Goal: Task Accomplishment & Management: Use online tool/utility

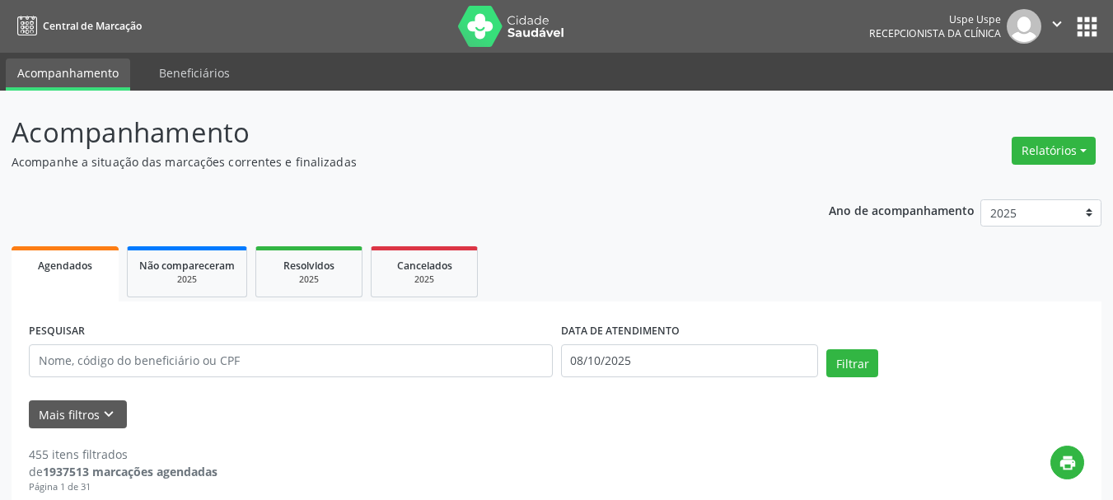
click at [1032, 134] on div "Relatórios Agendamentos Procedimentos realizados" at bounding box center [1054, 151] width 96 height 40
click at [1033, 140] on button "Relatórios" at bounding box center [1054, 151] width 84 height 28
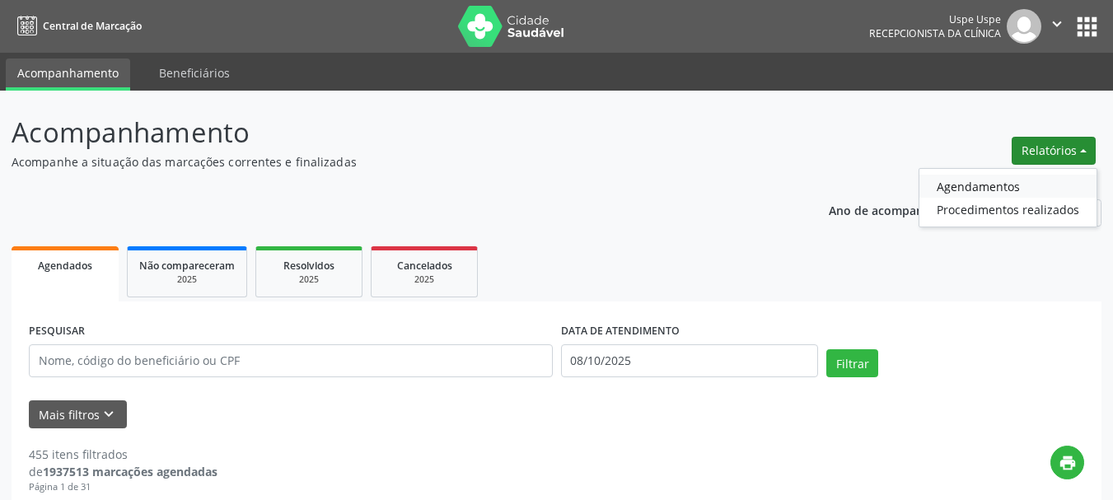
click at [1000, 188] on link "Agendamentos" at bounding box center [1008, 186] width 177 height 23
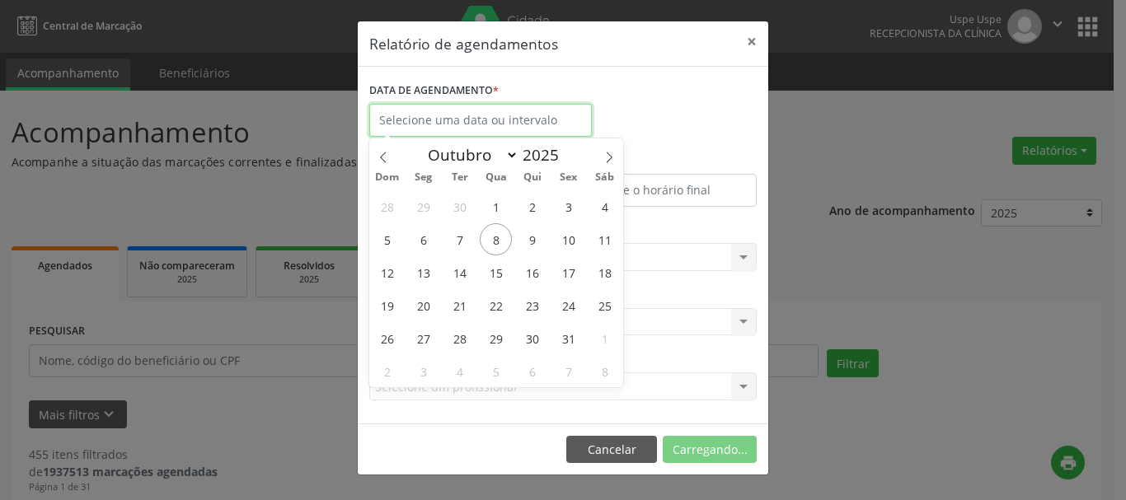
click at [537, 116] on input "text" at bounding box center [480, 120] width 222 height 33
click at [623, 158] on label "ATÉ" at bounding box center [662, 161] width 190 height 26
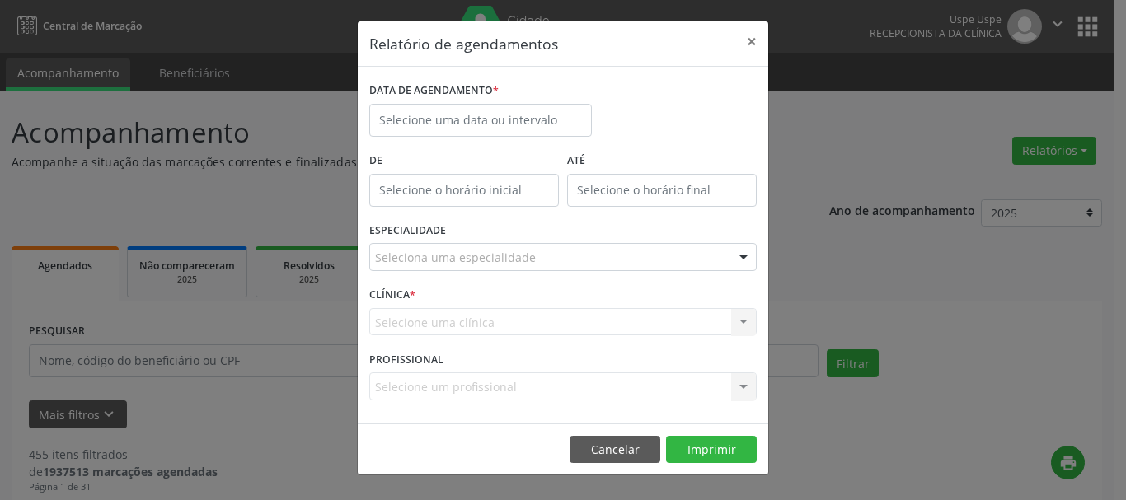
drag, startPoint x: 436, startPoint y: 141, endPoint x: 456, endPoint y: 129, distance: 23.6
click at [437, 141] on div "DATA DE AGENDAMENTO *" at bounding box center [480, 113] width 231 height 70
click at [456, 129] on input "text" at bounding box center [480, 120] width 222 height 33
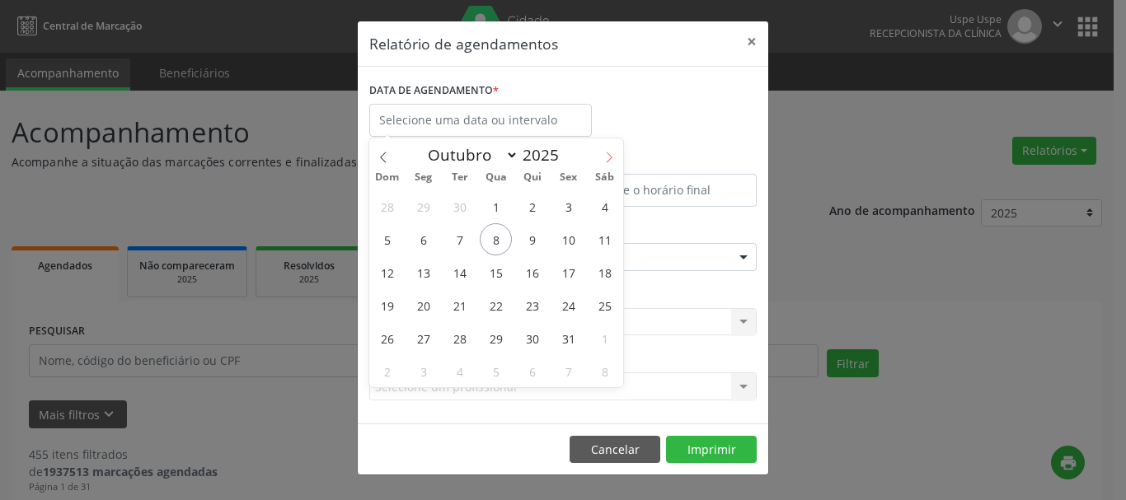
click at [609, 154] on icon at bounding box center [609, 158] width 12 height 12
select select "10"
click at [536, 309] on span "20" at bounding box center [532, 305] width 32 height 32
type input "[DATE]"
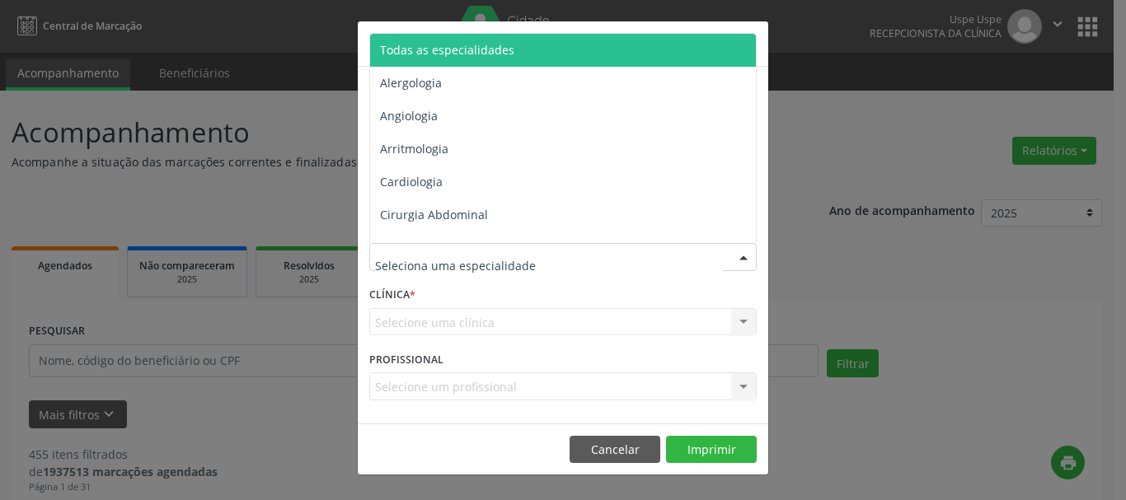
click at [435, 34] on span "Todas as especialidades" at bounding box center [564, 50] width 388 height 33
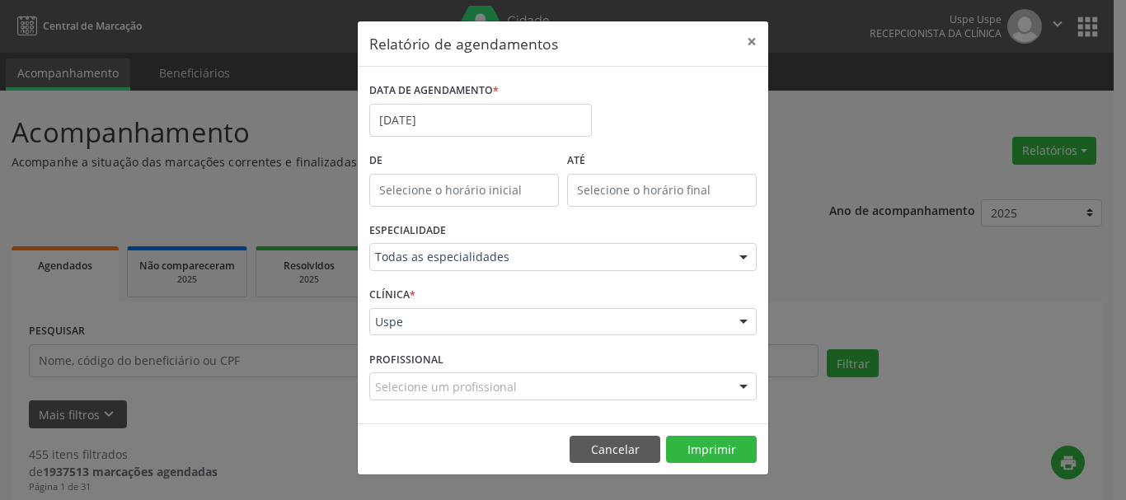
click at [383, 333] on div "Uspe" at bounding box center [562, 322] width 387 height 28
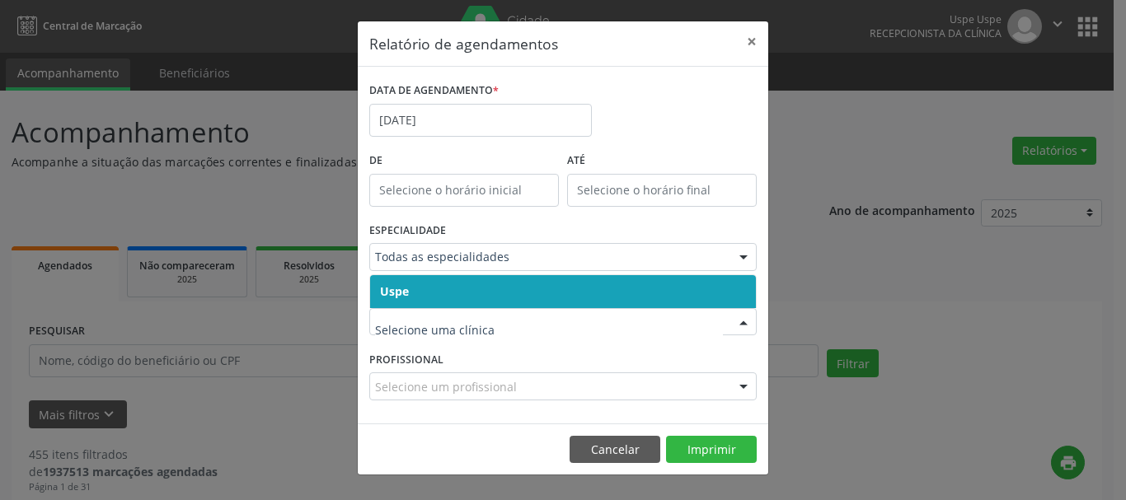
click at [401, 279] on span "Uspe" at bounding box center [563, 291] width 386 height 33
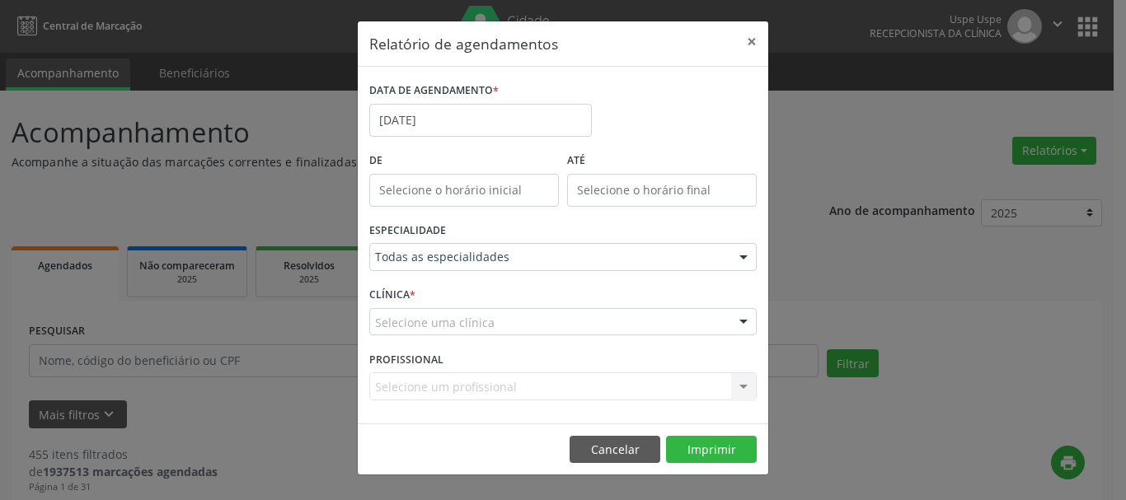
click at [401, 279] on span "Uspe" at bounding box center [563, 291] width 386 height 33
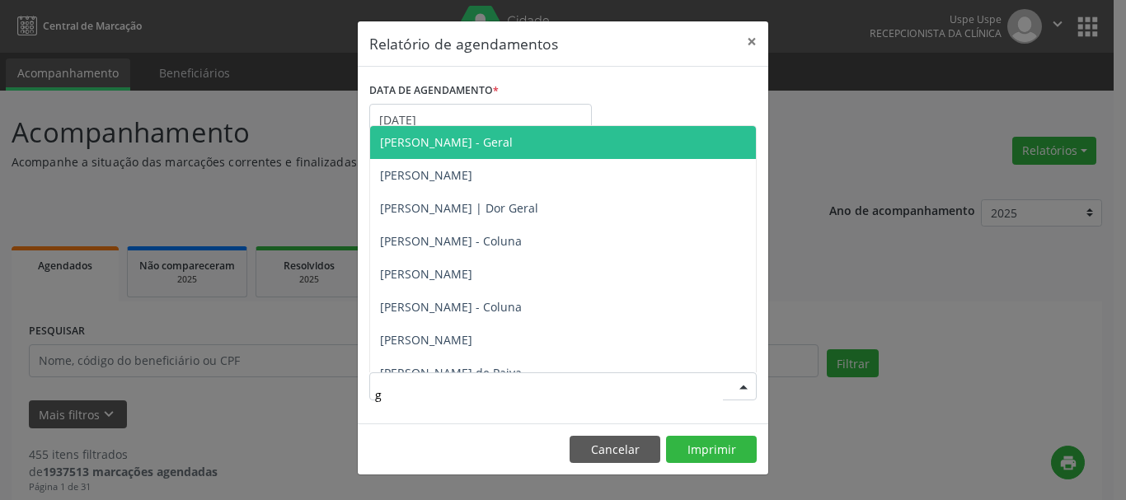
type input "go"
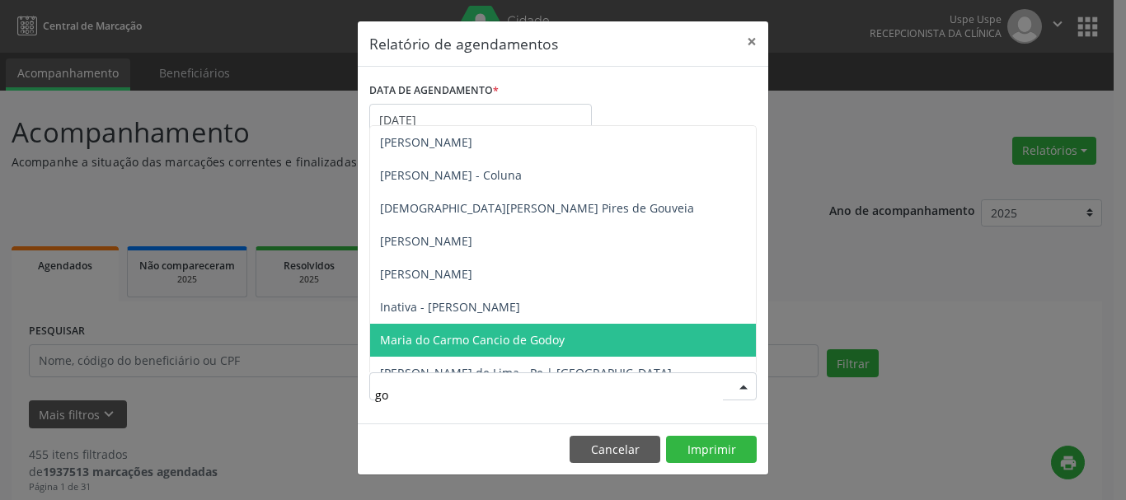
click at [461, 344] on span "Maria do Carmo Cancio de Godoy" at bounding box center [472, 340] width 185 height 16
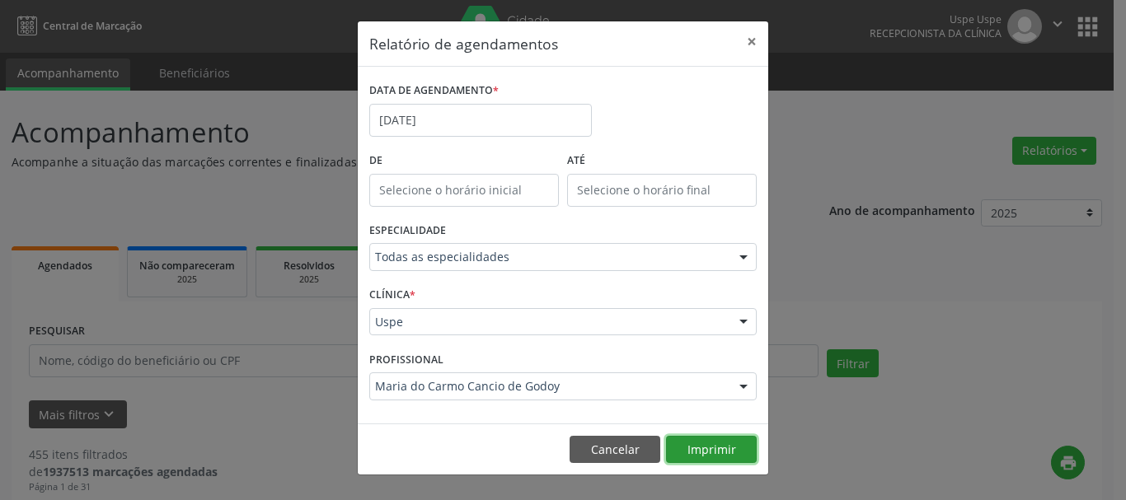
click at [742, 445] on button "Imprimir" at bounding box center [711, 450] width 91 height 28
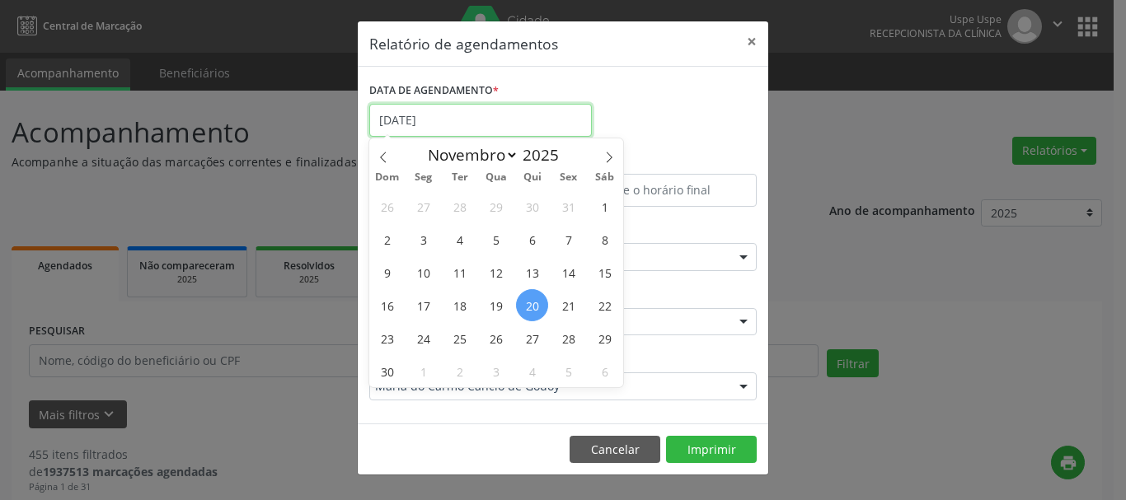
click at [520, 111] on input "[DATE]" at bounding box center [480, 120] width 222 height 33
click at [602, 199] on span "1" at bounding box center [604, 206] width 32 height 32
type input "[DATE]"
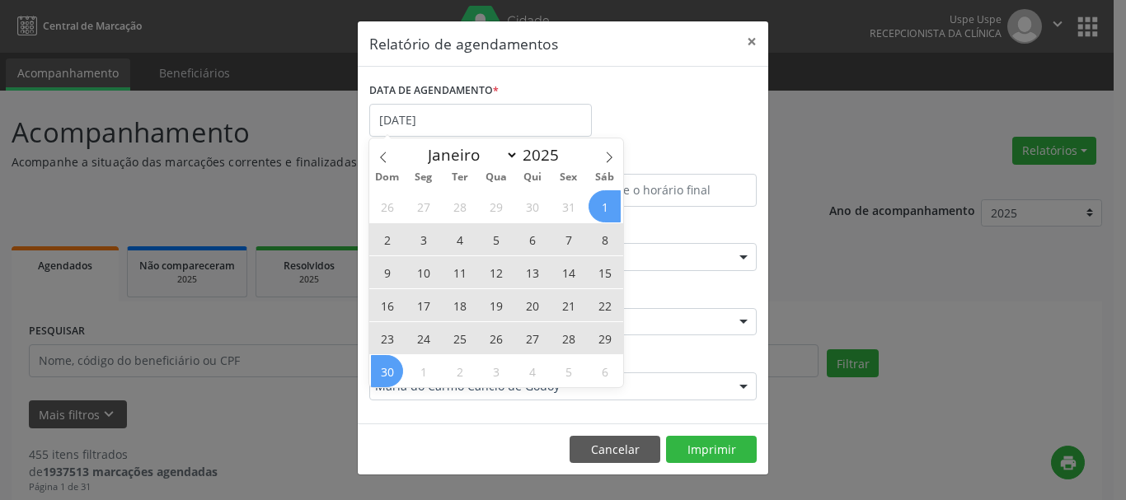
drag, startPoint x: 390, startPoint y: 363, endPoint x: 449, endPoint y: 388, distance: 64.3
click at [389, 365] on span "30" at bounding box center [387, 371] width 32 height 32
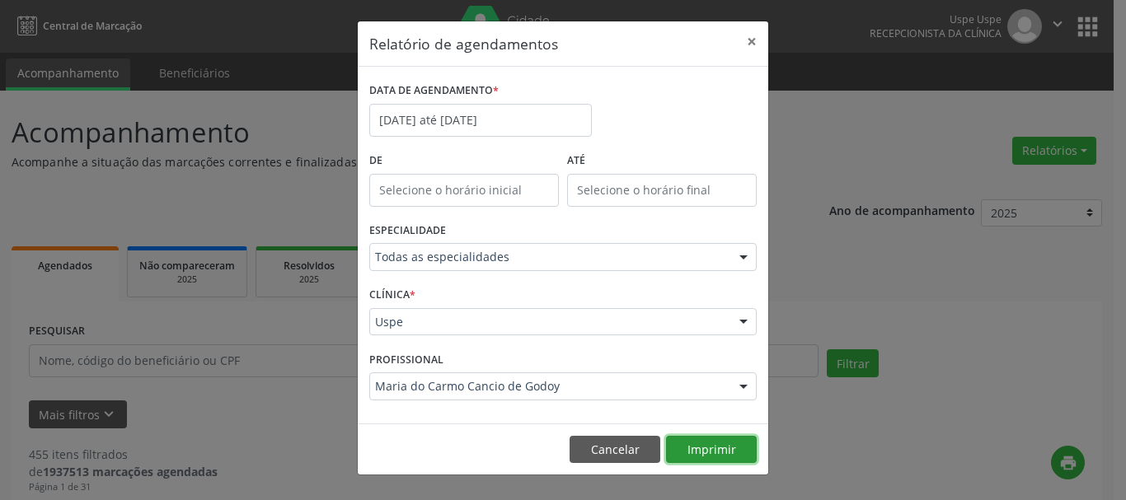
click at [727, 439] on button "Imprimir" at bounding box center [711, 450] width 91 height 28
